Goal: Task Accomplishment & Management: Complete application form

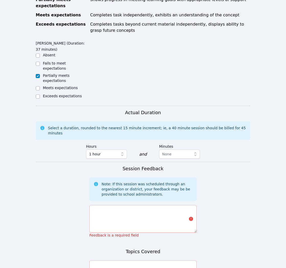
scroll to position [287, 0]
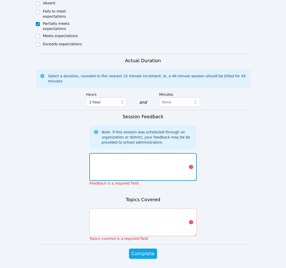
click at [172, 153] on textarea at bounding box center [143, 167] width 107 height 28
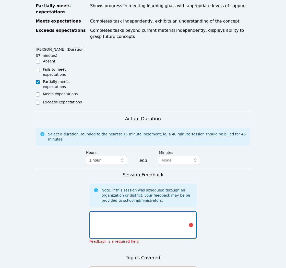
scroll to position [228, 0]
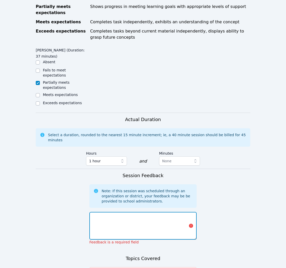
click at [162, 212] on textarea at bounding box center [143, 226] width 107 height 28
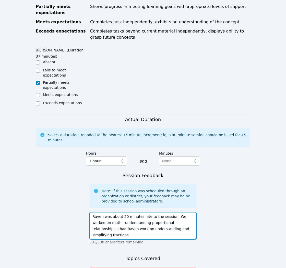
drag, startPoint x: 147, startPoint y: 213, endPoint x: 118, endPoint y: 215, distance: 28.7
click at [118, 215] on textarea "Raven was about 20 minutes late to the session. We worked on math - understandi…" at bounding box center [143, 226] width 107 height 28
click at [164, 216] on textarea "Raven was about 20 minutes late to the session. We worked on math - understandi…" at bounding box center [143, 226] width 107 height 28
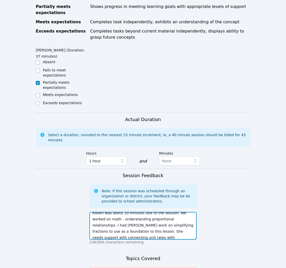
scroll to position [6, 0]
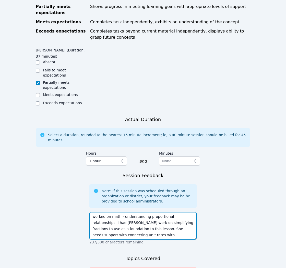
type textarea "Raven was about 20 minutes late to the session. We worked on math - understandi…"
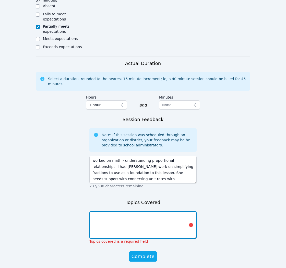
scroll to position [287, 0]
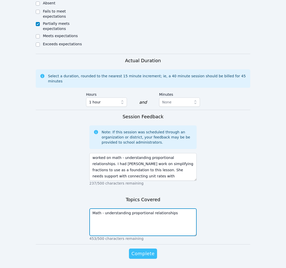
type textarea "Math - understanding proportional relationships"
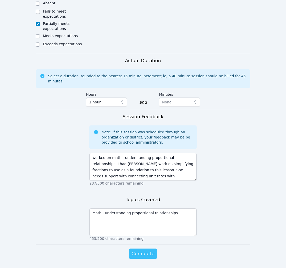
click at [146, 250] on span "Complete" at bounding box center [143, 253] width 23 height 7
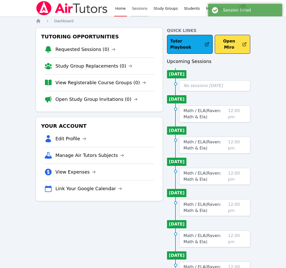
click at [143, 10] on link "Sessions" at bounding box center [140, 8] width 18 height 16
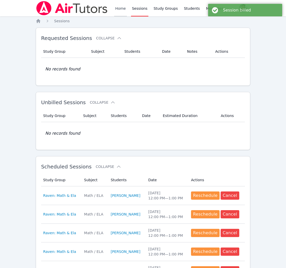
click at [119, 10] on link "Home" at bounding box center [120, 8] width 13 height 16
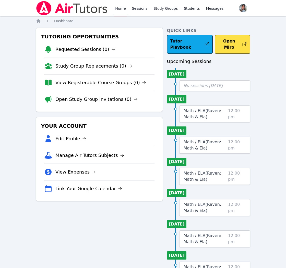
click at [68, 58] on li "Study Group Replacements (0)" at bounding box center [99, 66] width 110 height 17
click at [69, 62] on li "Study Group Replacements (0)" at bounding box center [99, 66] width 110 height 17
click at [120, 8] on link "Home" at bounding box center [120, 8] width 13 height 16
click at [89, 83] on link "View Registerable Course Groups (0)" at bounding box center [101, 82] width 91 height 7
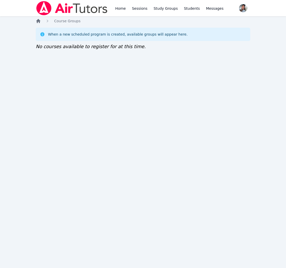
click at [39, 20] on icon "Breadcrumb" at bounding box center [38, 21] width 4 height 4
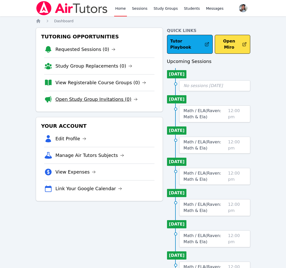
click at [93, 97] on link "Open Study Group Invitations (0)" at bounding box center [97, 99] width 82 height 7
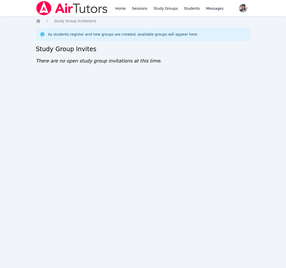
click at [35, 20] on div "Home Sessions Study Groups Students Messages Open user menu Gabriella Aguilar O…" at bounding box center [143, 134] width 286 height 268
click at [37, 20] on icon "Breadcrumb" at bounding box center [38, 21] width 4 height 4
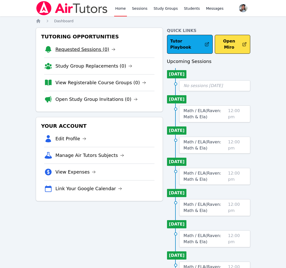
click at [80, 51] on link "Requested Sessions (0)" at bounding box center [86, 49] width 60 height 7
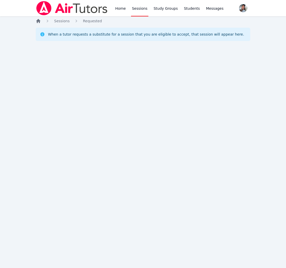
click at [40, 21] on icon "Breadcrumb" at bounding box center [38, 21] width 4 height 4
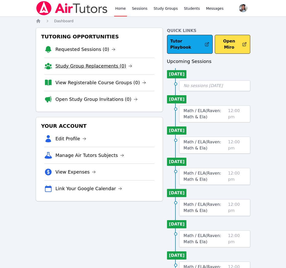
click at [72, 65] on link "Study Group Replacements (0)" at bounding box center [94, 65] width 77 height 7
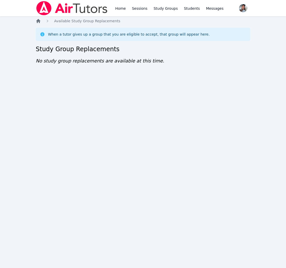
click at [38, 19] on icon "Breadcrumb" at bounding box center [38, 20] width 5 height 5
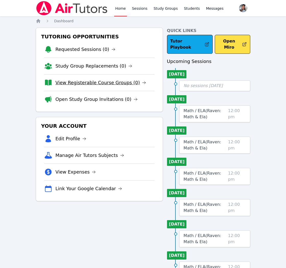
click at [83, 84] on link "View Registerable Course Groups (0)" at bounding box center [101, 82] width 91 height 7
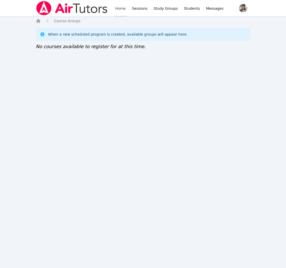
click at [122, 7] on link "Home" at bounding box center [120, 8] width 13 height 16
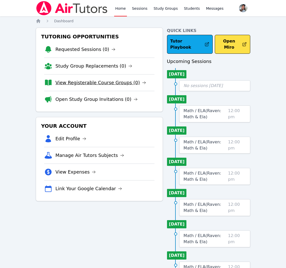
click at [94, 80] on link "View Registerable Course Groups (0)" at bounding box center [101, 82] width 91 height 7
